Goal: Task Accomplishment & Management: Complete application form

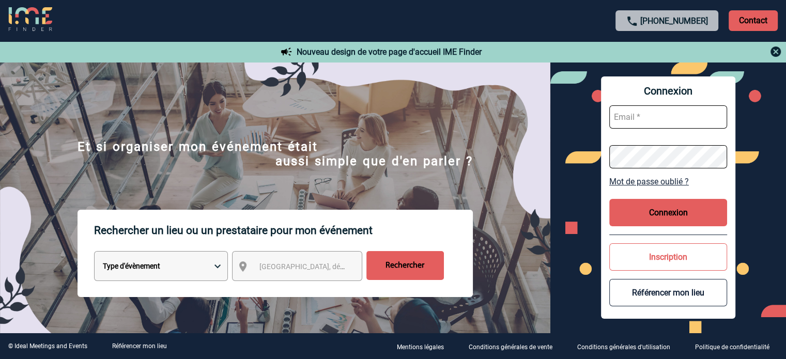
type input "[EMAIL_ADDRESS][DOMAIN_NAME]"
click at [673, 217] on button "Connexion" at bounding box center [668, 212] width 118 height 27
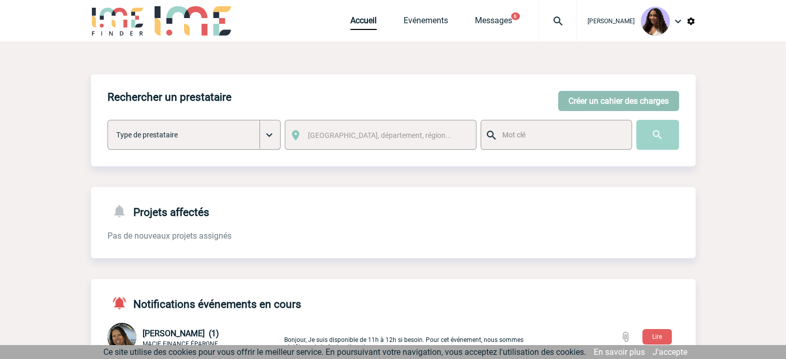
click at [602, 109] on button "Créer un cahier des charges" at bounding box center [618, 101] width 121 height 20
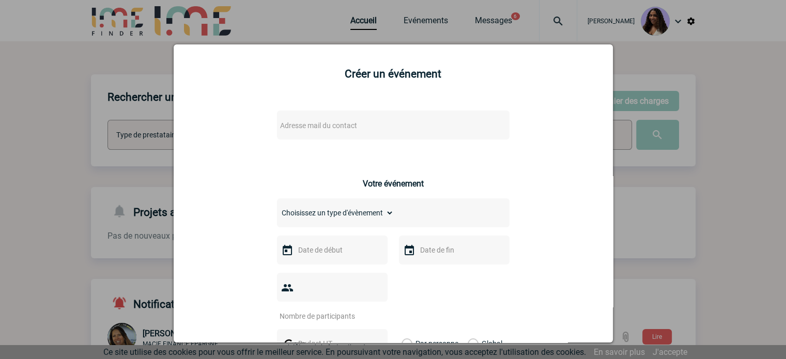
click at [397, 127] on span "Adresse mail du contact" at bounding box center [366, 125] width 181 height 14
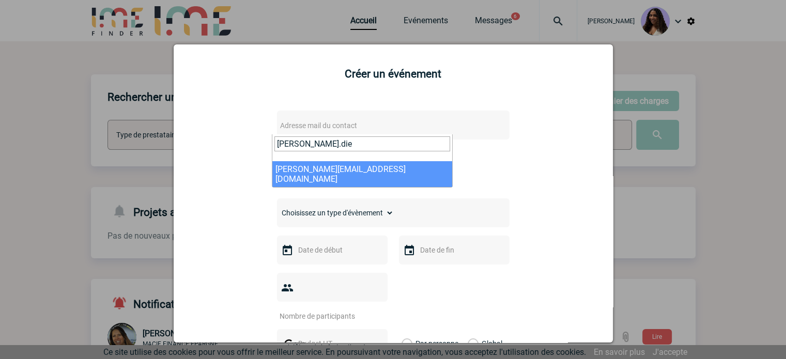
type input "[PERSON_NAME].die"
select select "121737"
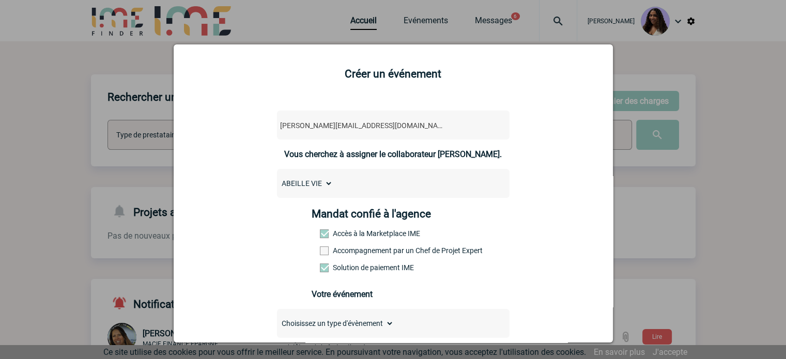
click at [331, 245] on div "Mandat confié à l'agence Accès à la Marketplace IME Accompagnement par un Chef …" at bounding box center [392, 244] width 163 height 72
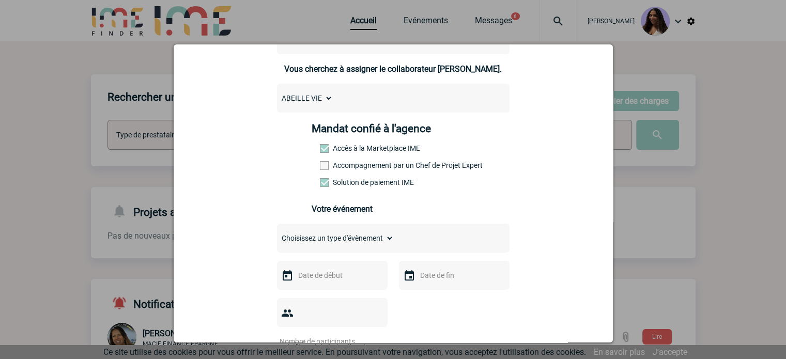
scroll to position [120, 0]
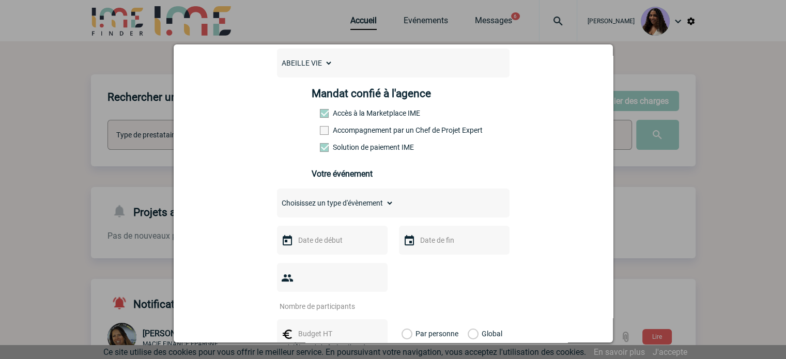
click at [342, 210] on select "Choisissez un type d'évènement Séminaire avec nuitée Séminaire sans nuitée Repa…" at bounding box center [335, 203] width 117 height 14
select select "5"
click at [277, 199] on select "Choisissez un type d'évènement Séminaire avec nuitée Séminaire sans nuitée Repa…" at bounding box center [335, 203] width 117 height 14
click at [317, 243] on input "text" at bounding box center [330, 239] width 71 height 13
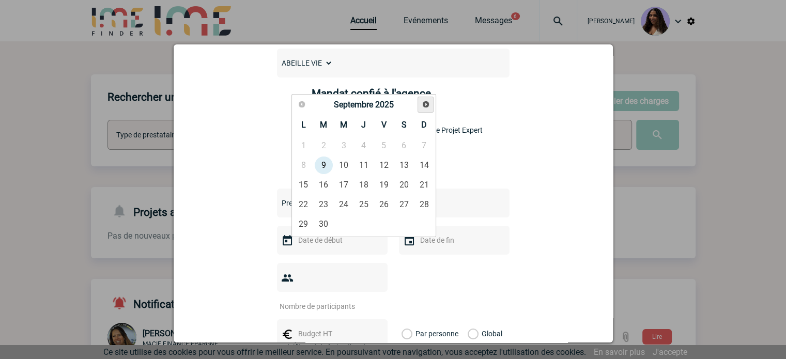
click at [423, 107] on span "Suivant" at bounding box center [425, 104] width 8 height 8
click at [354, 184] on link "18" at bounding box center [363, 185] width 19 height 19
type input "[DATE]"
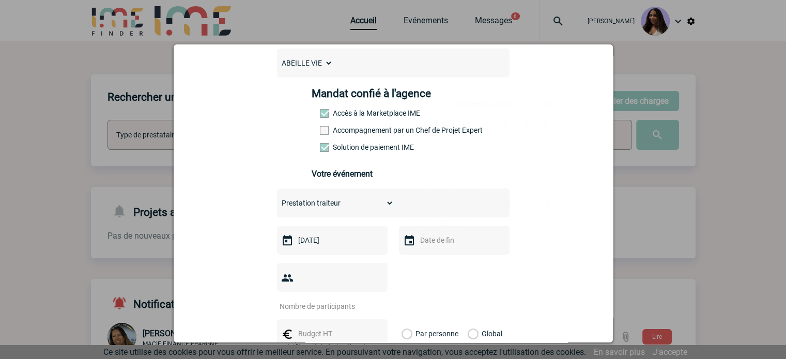
click at [444, 247] on input "text" at bounding box center [452, 239] width 71 height 13
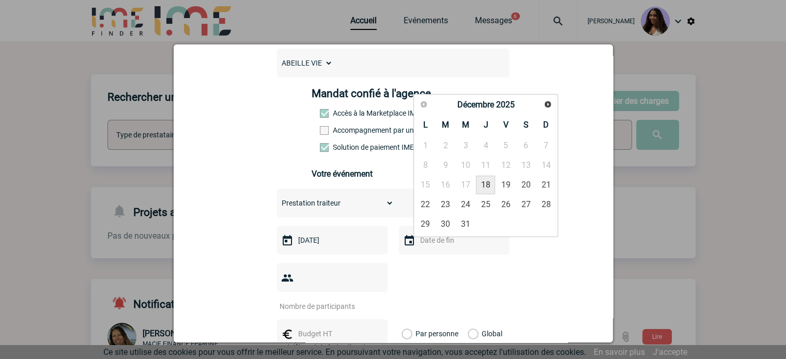
click at [483, 190] on link "18" at bounding box center [485, 185] width 19 height 19
type input "[DATE]"
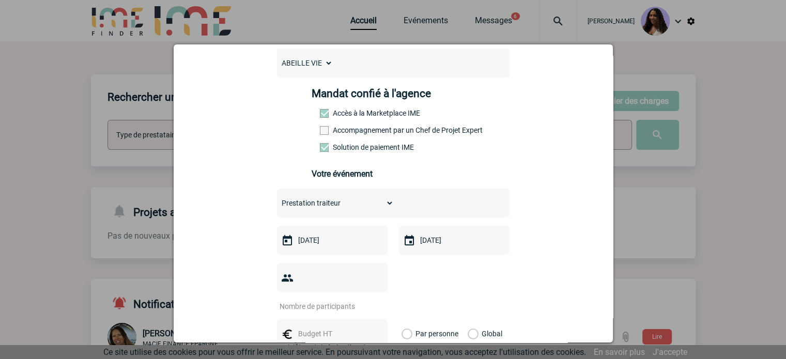
click at [324, 300] on input "number" at bounding box center [325, 306] width 97 height 13
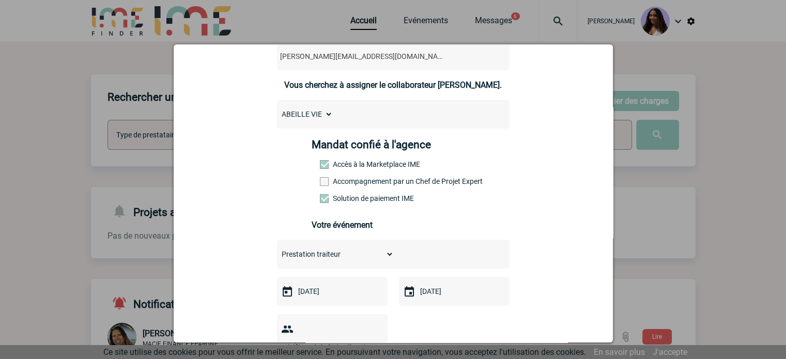
scroll to position [69, 0]
click at [331, 185] on label "Accompagnement par un Chef de Projet Expert" at bounding box center [342, 182] width 45 height 8
click at [0, 0] on input "Accompagnement par un Chef de Projet Expert" at bounding box center [0, 0] width 0 height 0
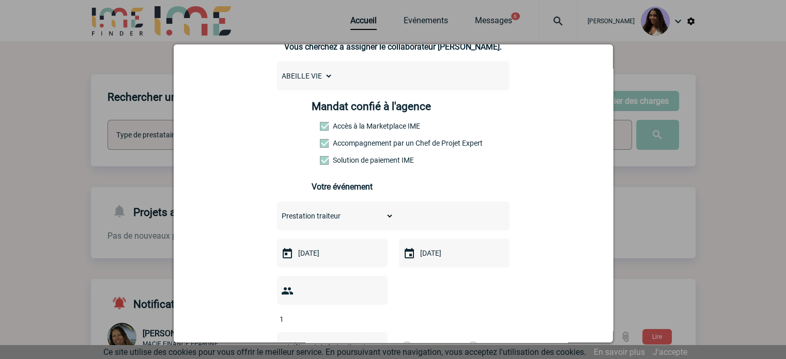
scroll to position [172, 0]
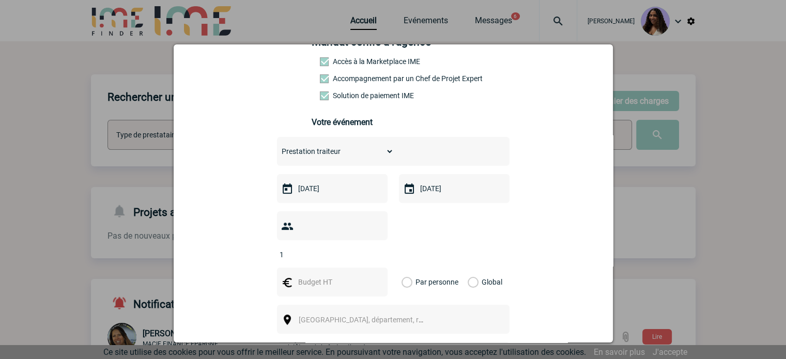
drag, startPoint x: 338, startPoint y: 230, endPoint x: 272, endPoint y: 230, distance: 66.6
click at [272, 230] on div "[PERSON_NAME][EMAIL_ADDRESS][DOMAIN_NAME] [PERSON_NAME][DOMAIN_NAME][EMAIL_ADDR…" at bounding box center [392, 251] width 413 height 644
type input "25"
click at [304, 273] on div at bounding box center [332, 282] width 111 height 29
click at [307, 275] on input "text" at bounding box center [330, 281] width 71 height 13
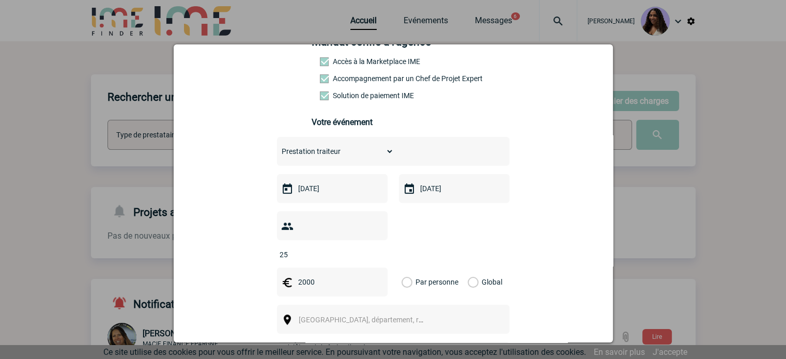
type input "2000"
click at [472, 268] on label "Global" at bounding box center [470, 282] width 7 height 29
click at [0, 0] on input "Global" at bounding box center [0, 0] width 0 height 0
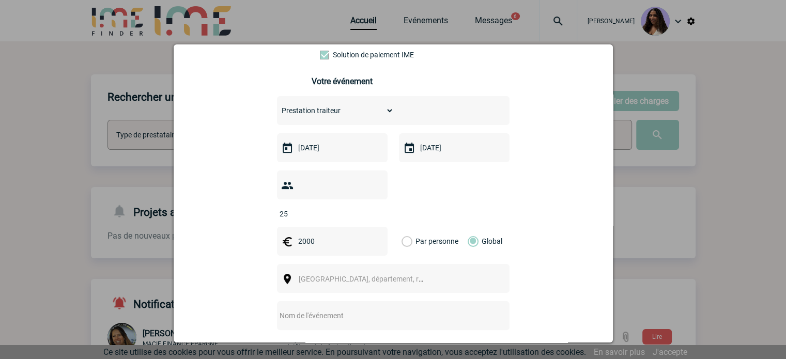
scroll to position [310, 0]
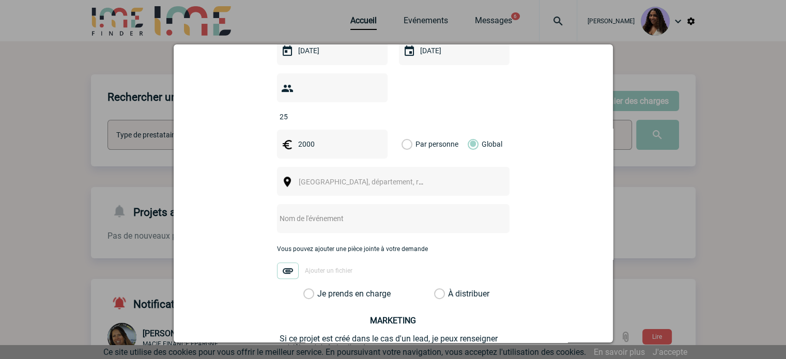
click at [315, 178] on span "[GEOGRAPHIC_DATA], département, région..." at bounding box center [371, 182] width 144 height 8
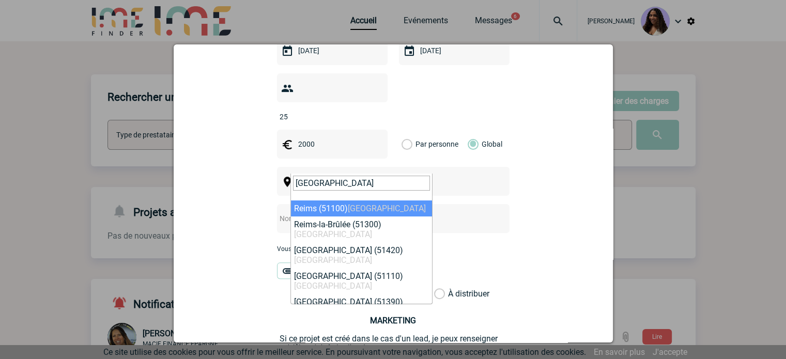
type input "[GEOGRAPHIC_DATA]"
select select "20825"
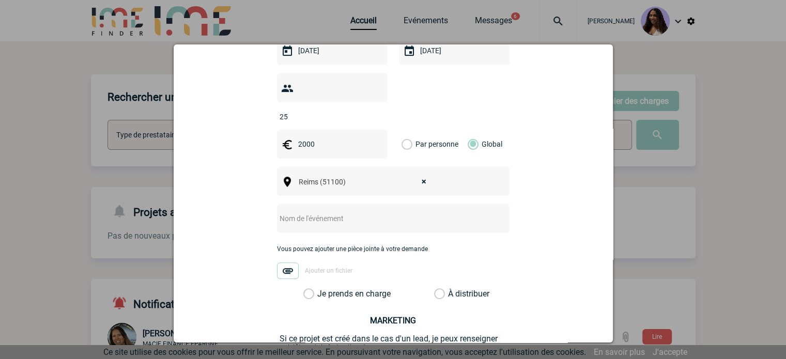
click at [320, 212] on input "text" at bounding box center [379, 218] width 205 height 13
click at [300, 212] on input "text" at bounding box center [379, 218] width 205 height 13
click at [389, 212] on input "[GEOGRAPHIC_DATA] - [GEOGRAPHIC_DATA]" at bounding box center [379, 218] width 205 height 13
type input "[GEOGRAPHIC_DATA] - [GEOGRAPHIC_DATA] [DATE]"
click at [320, 289] on label "Je prends en charge" at bounding box center [312, 294] width 18 height 10
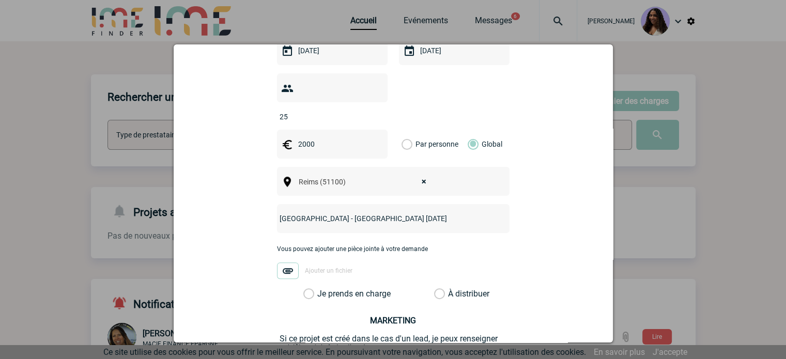
click at [0, 0] on input "Je prends en charge" at bounding box center [0, 0] width 0 height 0
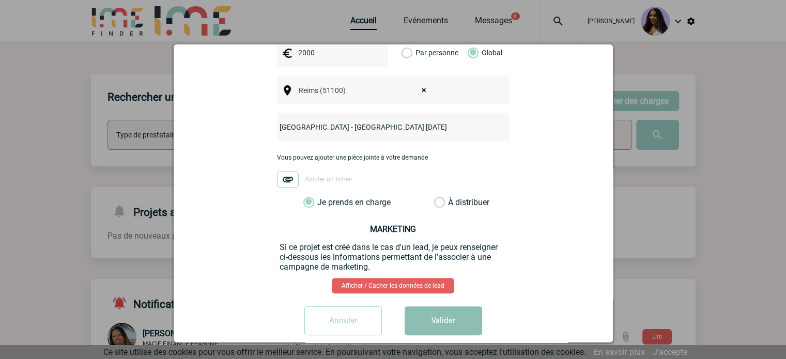
scroll to position [402, 0]
click at [448, 309] on button "Valider" at bounding box center [442, 320] width 77 height 29
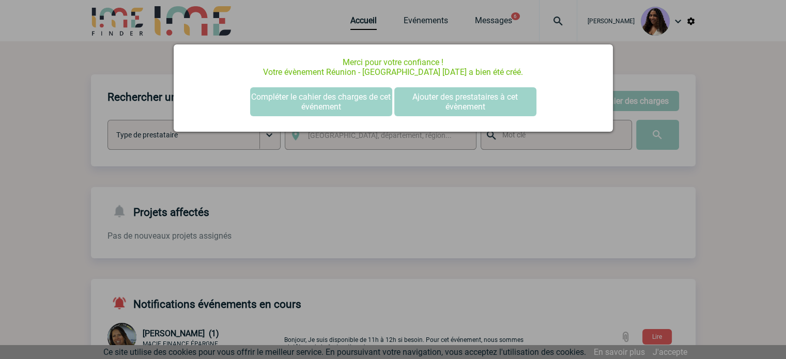
scroll to position [0, 0]
click at [295, 106] on button "Compléter le cahier des charges de cet événement" at bounding box center [321, 101] width 142 height 29
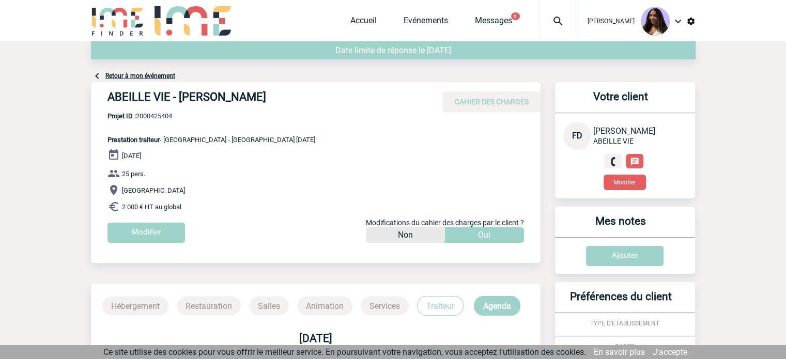
drag, startPoint x: 109, startPoint y: 97, endPoint x: 282, endPoint y: 105, distance: 173.2
click at [282, 105] on h4 "ABEILLE VIE - Florence DIEVAL" at bounding box center [262, 99] width 310 height 18
copy h4 "ABEILLE VIE - Florence DIEVAL"
click at [178, 110] on div "ABEILLE VIE - Florence DIEVAL CAHIER DES CHARGES" at bounding box center [315, 97] width 449 height 30
drag, startPoint x: 180, startPoint y: 115, endPoint x: 138, endPoint y: 119, distance: 42.1
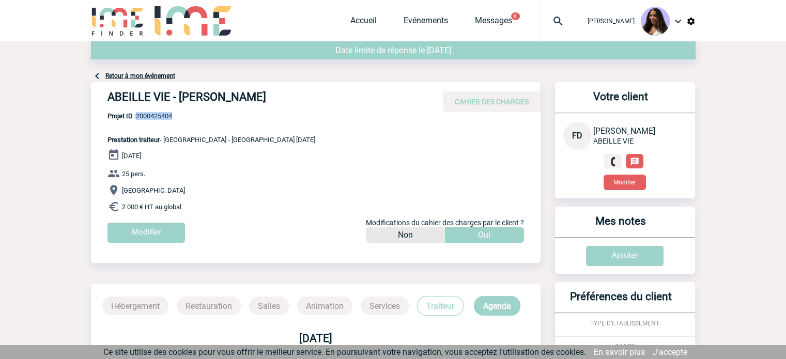
click at [138, 119] on span "Projet ID : 2000425404" at bounding box center [211, 116] width 208 height 8
copy span "2000425404"
